Goal: Find specific page/section: Locate a particular part of the current website

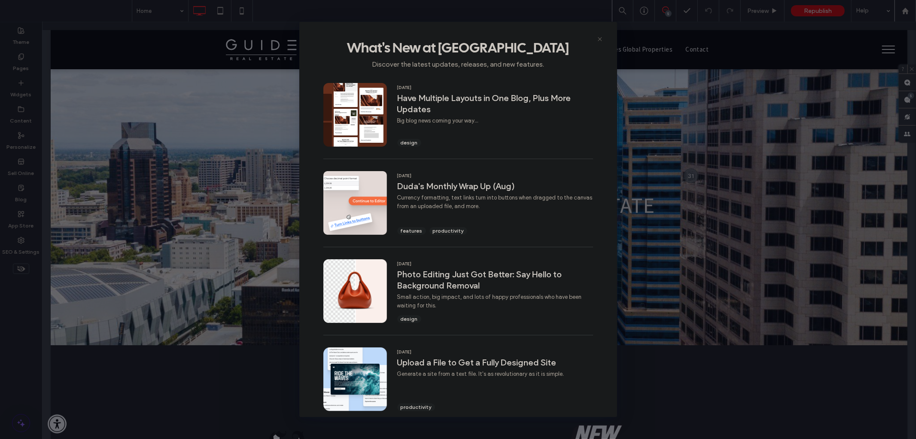
click at [598, 39] on icon at bounding box center [600, 39] width 7 height 7
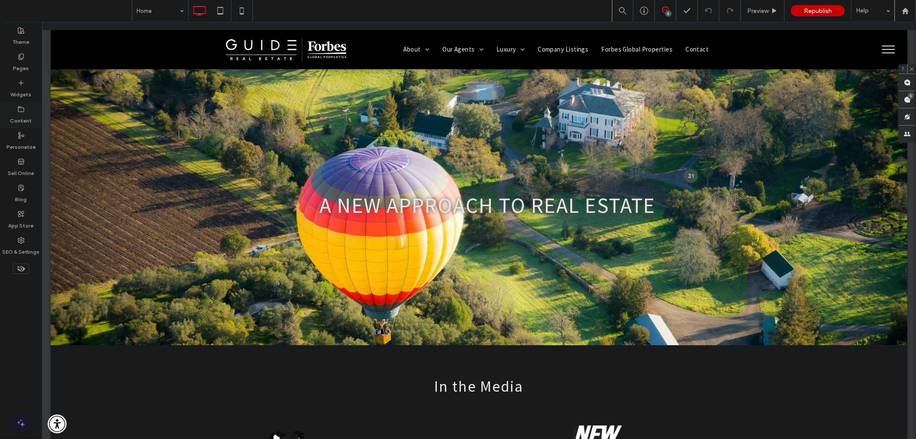
click at [30, 115] on label "Content" at bounding box center [21, 119] width 22 height 12
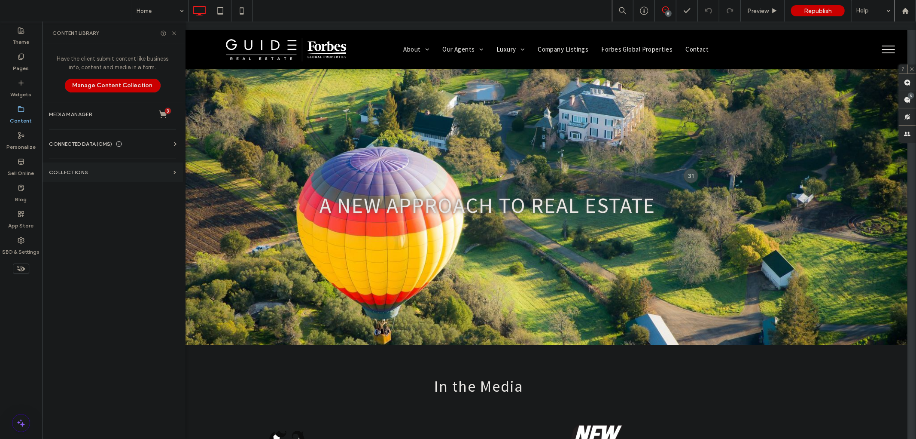
click at [86, 174] on label "Collections" at bounding box center [109, 172] width 121 height 6
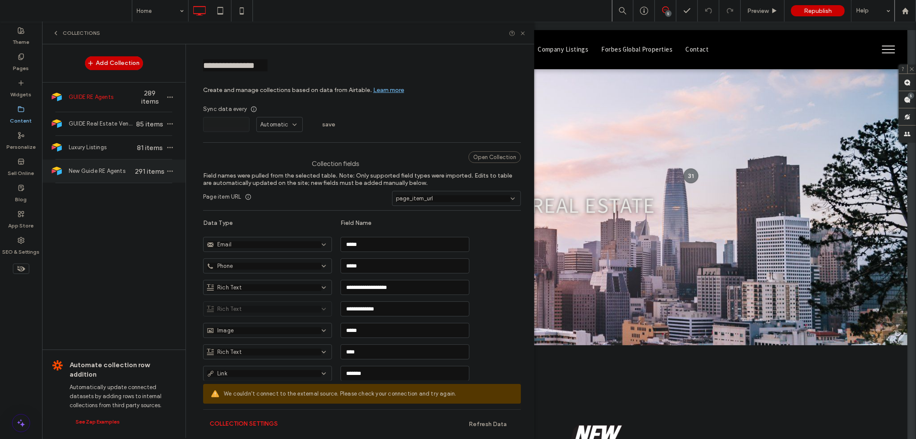
click at [98, 178] on div "New Guide RE Agents 291 items" at bounding box center [113, 170] width 143 height 23
type input "**********"
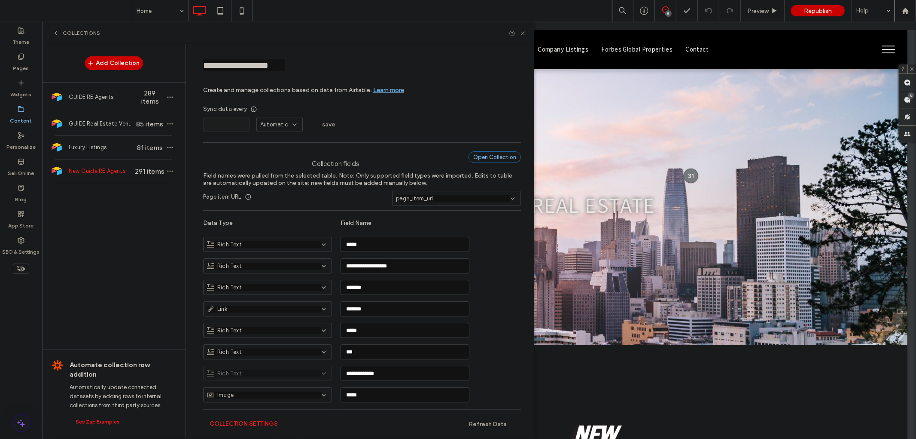
click at [486, 159] on div "Open Collection" at bounding box center [495, 157] width 52 height 12
